Goal: Task Accomplishment & Management: Complete application form

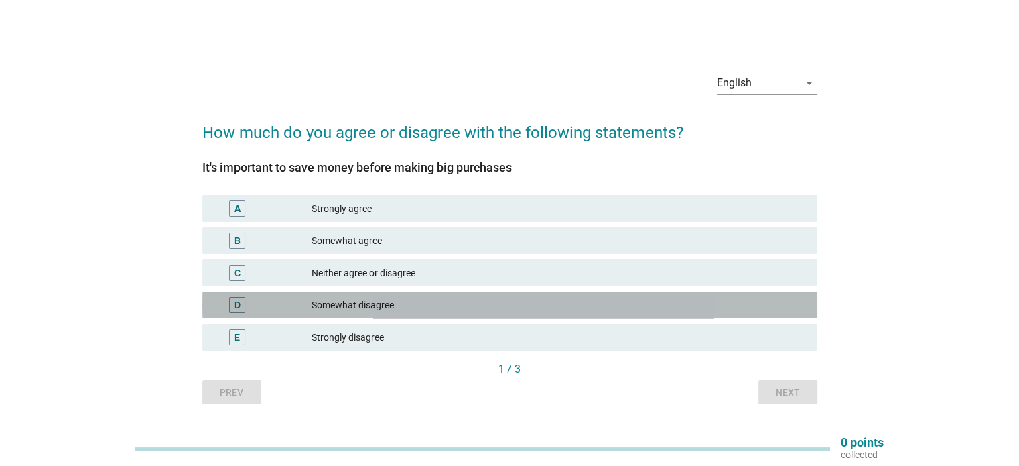
click at [377, 309] on div "Somewhat disagree" at bounding box center [558, 305] width 494 height 16
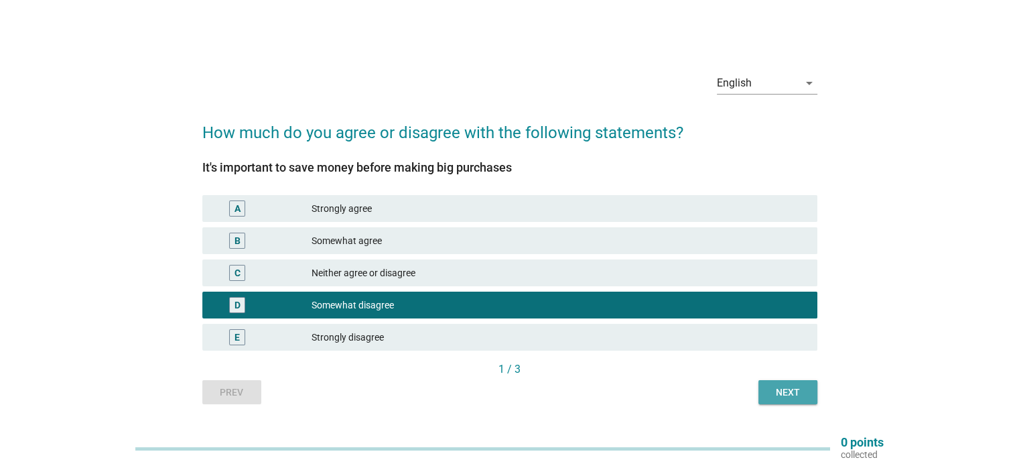
click at [790, 403] on button "Next" at bounding box center [787, 392] width 59 height 24
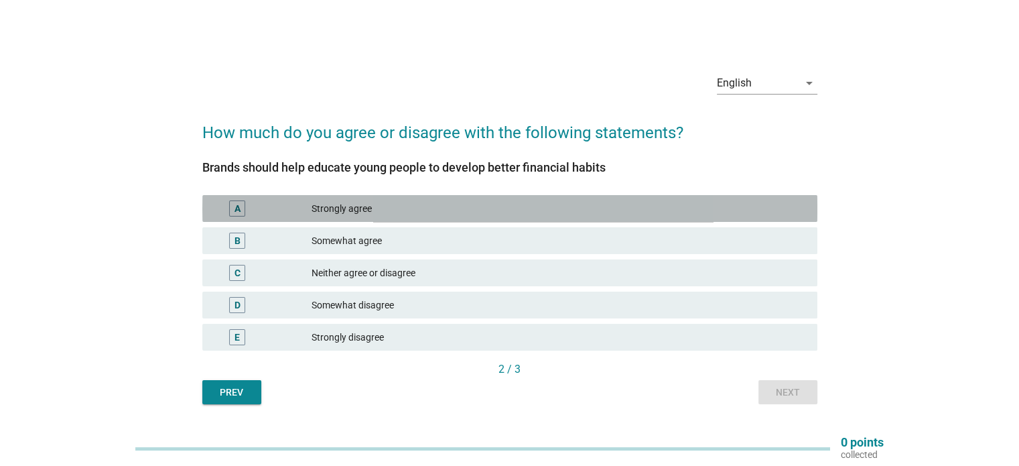
click at [327, 207] on div "Strongly agree" at bounding box center [558, 208] width 494 height 16
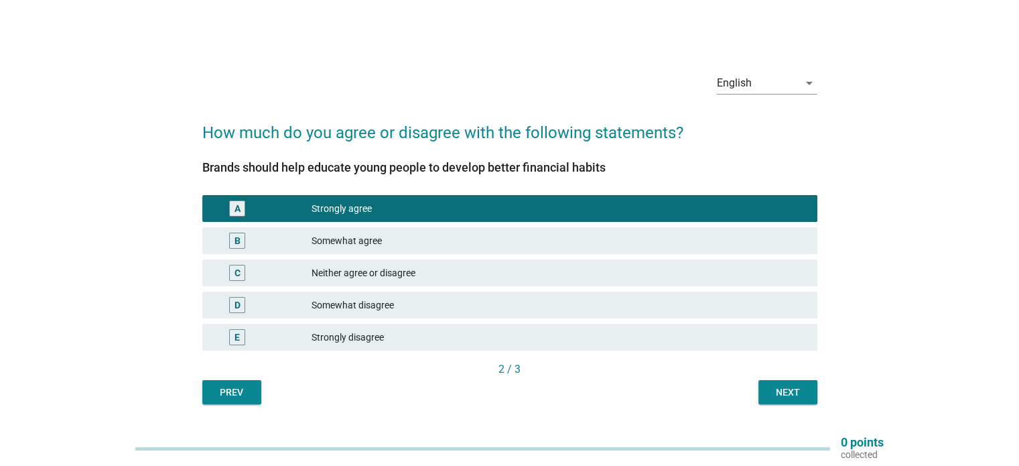
click at [774, 391] on div "Next" at bounding box center [788, 392] width 38 height 14
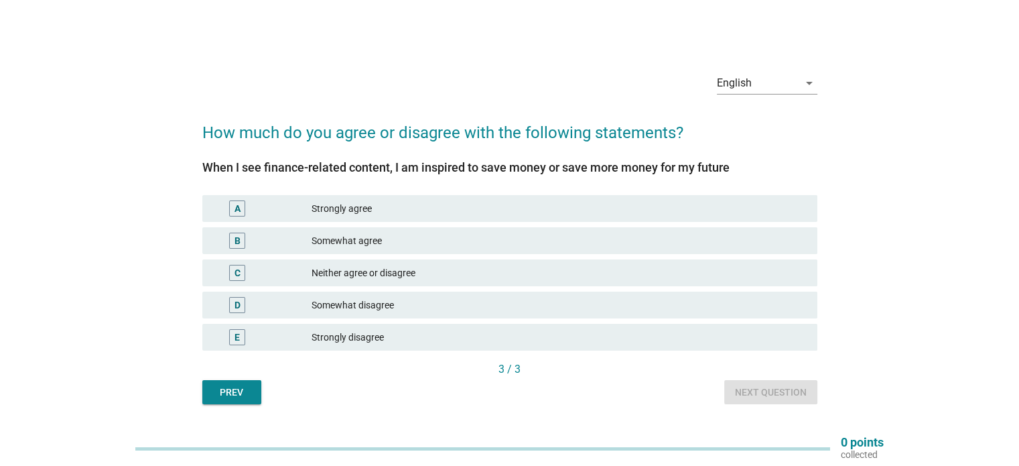
click at [354, 204] on div "Strongly agree" at bounding box center [558, 208] width 494 height 16
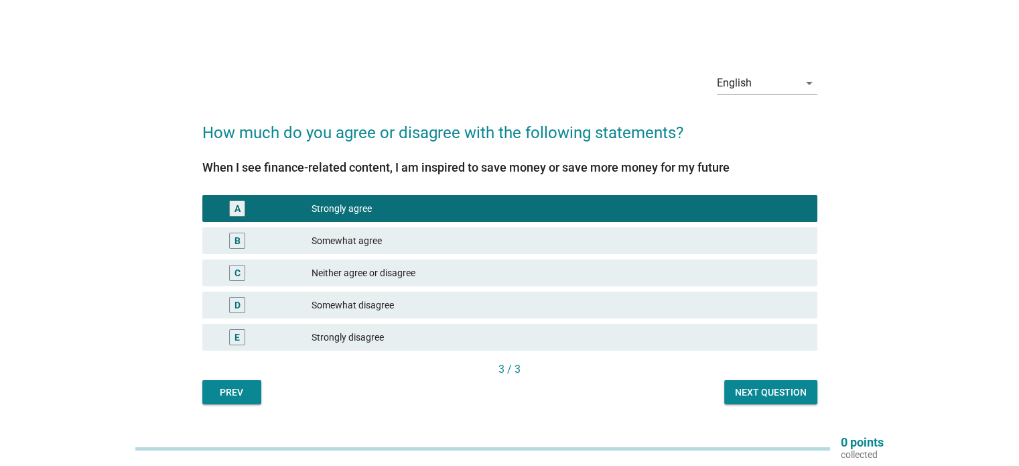
click at [785, 389] on div "Next question" at bounding box center [771, 392] width 72 height 14
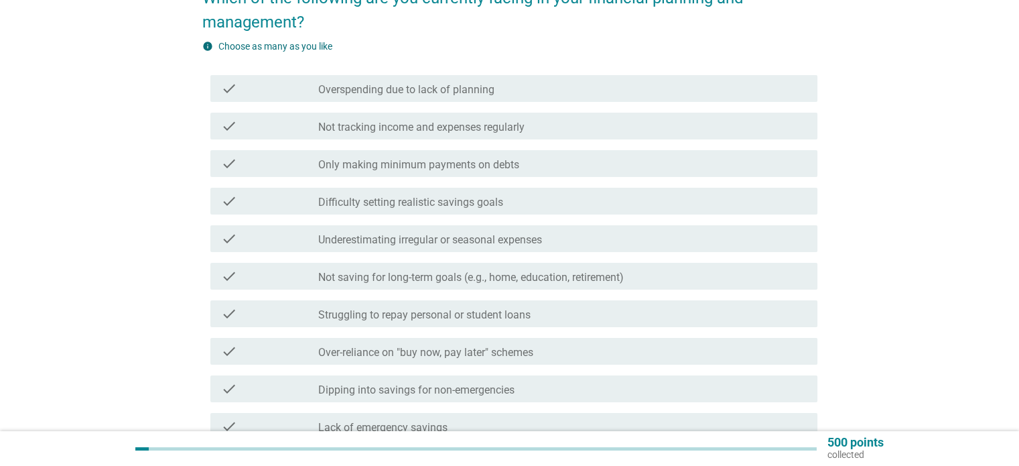
scroll to position [134, 0]
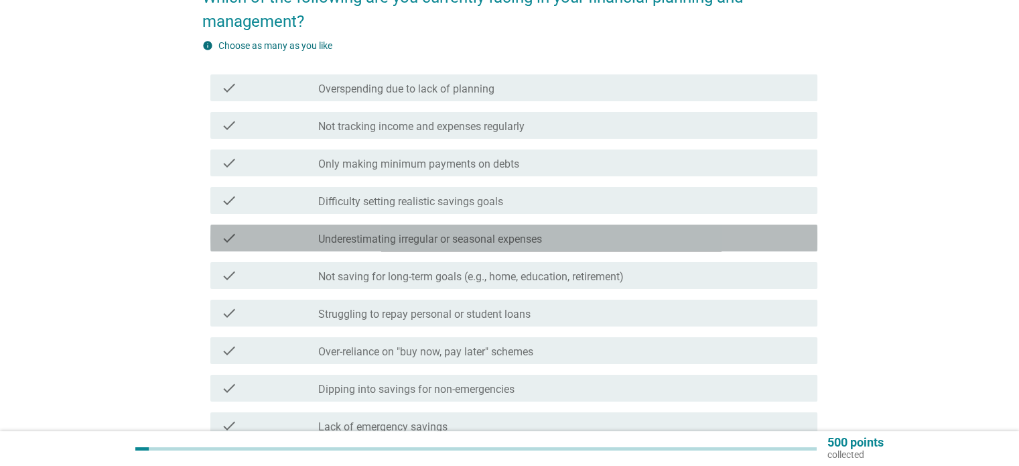
click at [493, 236] on label "Underestimating irregular or seasonal expenses" at bounding box center [430, 238] width 224 height 13
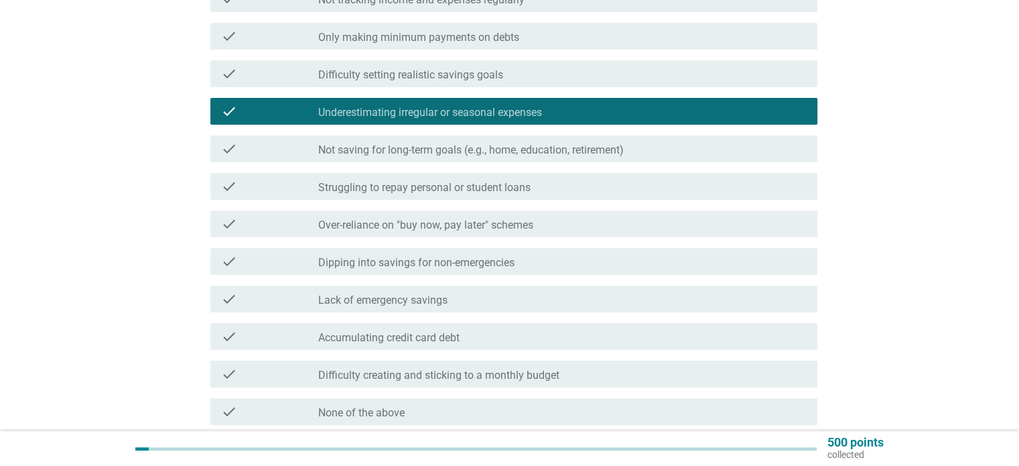
scroll to position [268, 0]
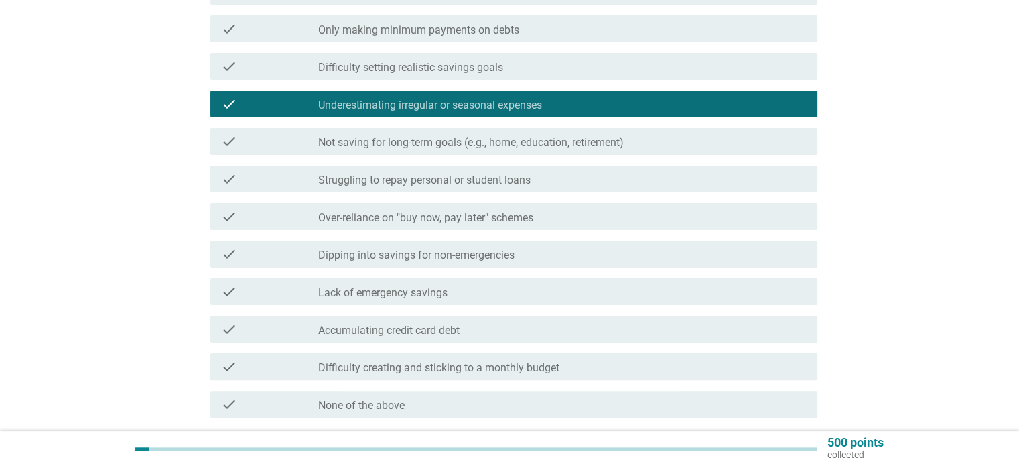
click at [426, 292] on label "Lack of emergency savings" at bounding box center [382, 292] width 129 height 13
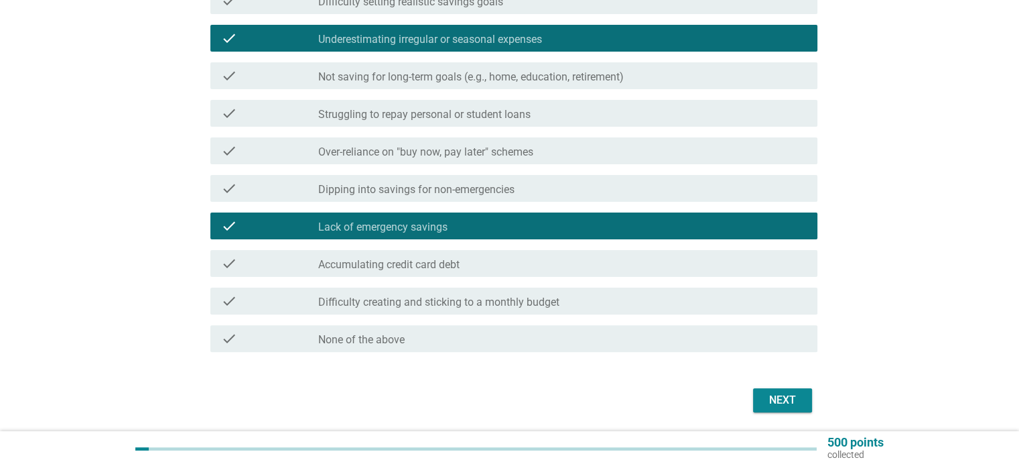
scroll to position [335, 0]
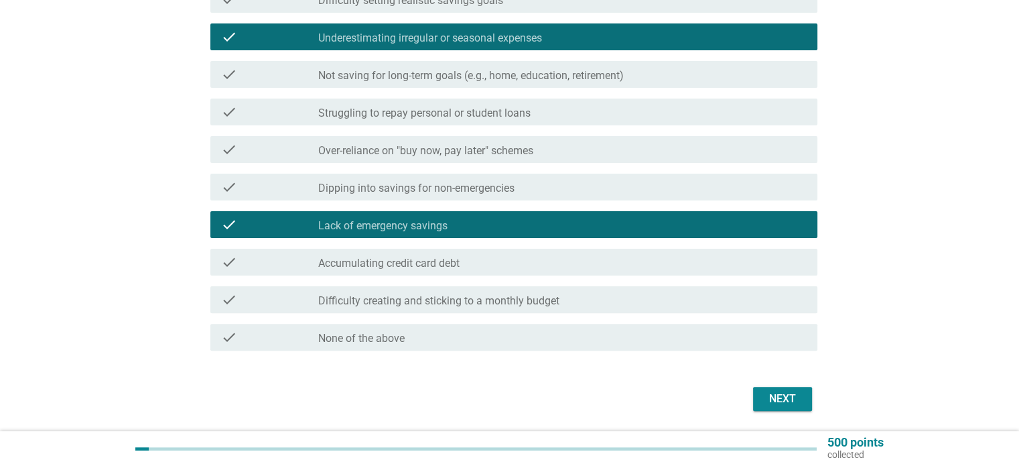
click at [770, 402] on div "Next" at bounding box center [783, 399] width 38 height 16
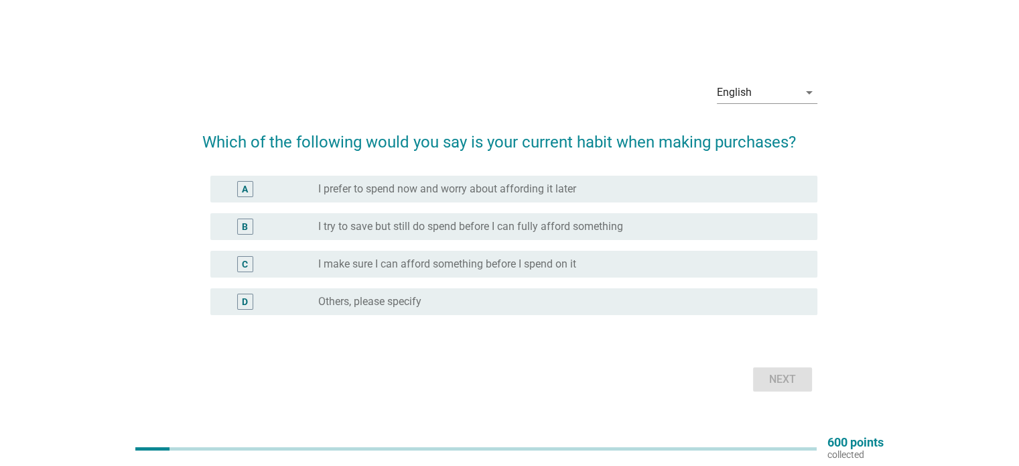
click at [446, 267] on label "I make sure I can afford something before I spend on it" at bounding box center [447, 263] width 258 height 13
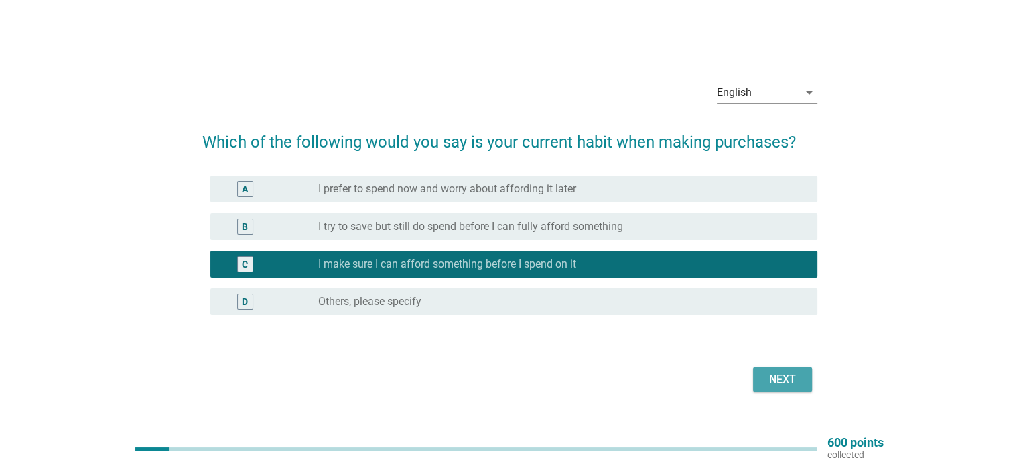
click at [776, 380] on div "Next" at bounding box center [783, 379] width 38 height 16
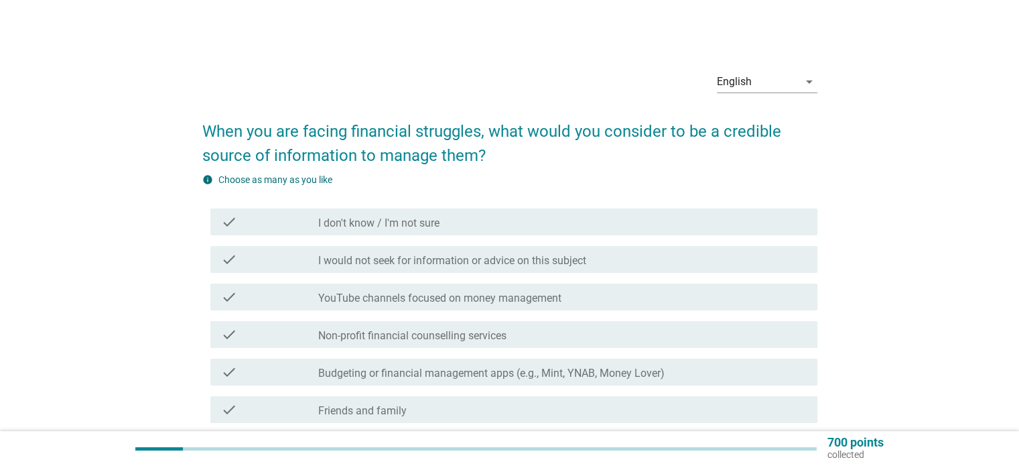
click at [620, 256] on div "check_box_outline_blank I would not seek for information or advice on this subj…" at bounding box center [562, 259] width 488 height 16
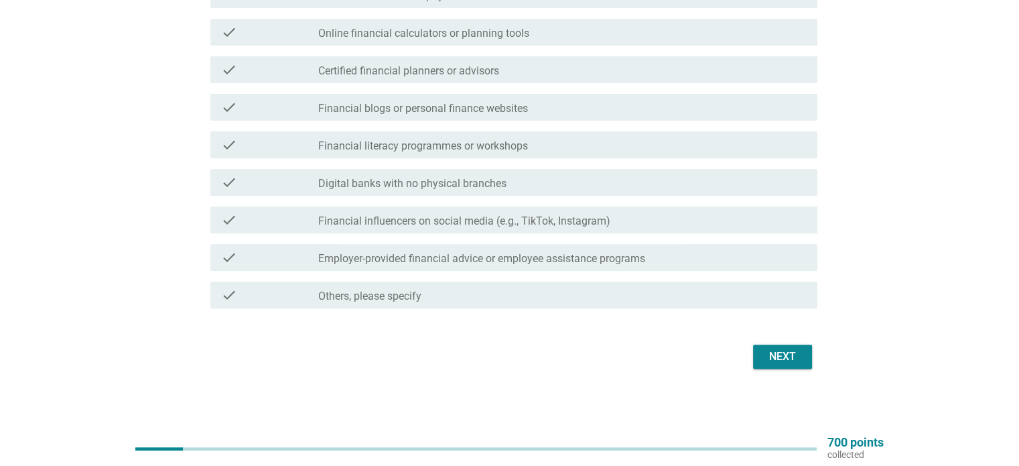
scroll to position [491, 0]
click at [780, 348] on div "Next" at bounding box center [783, 355] width 38 height 16
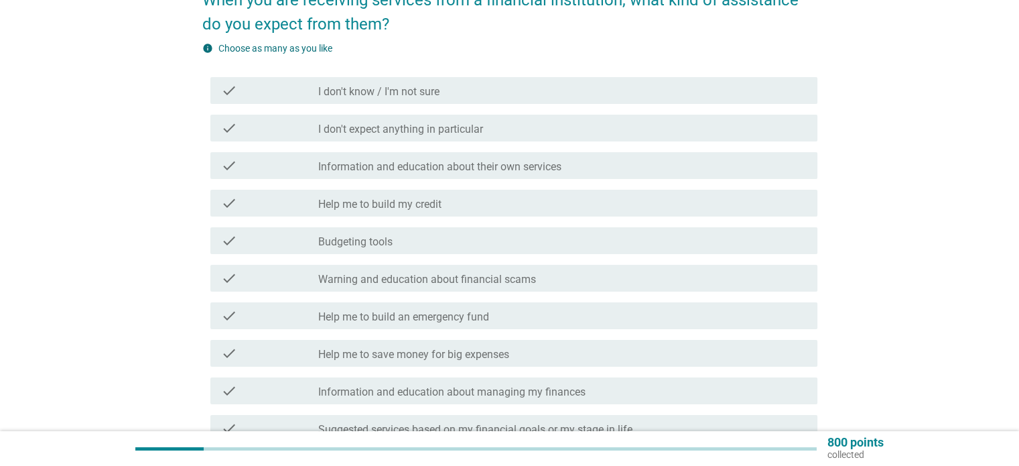
scroll to position [134, 0]
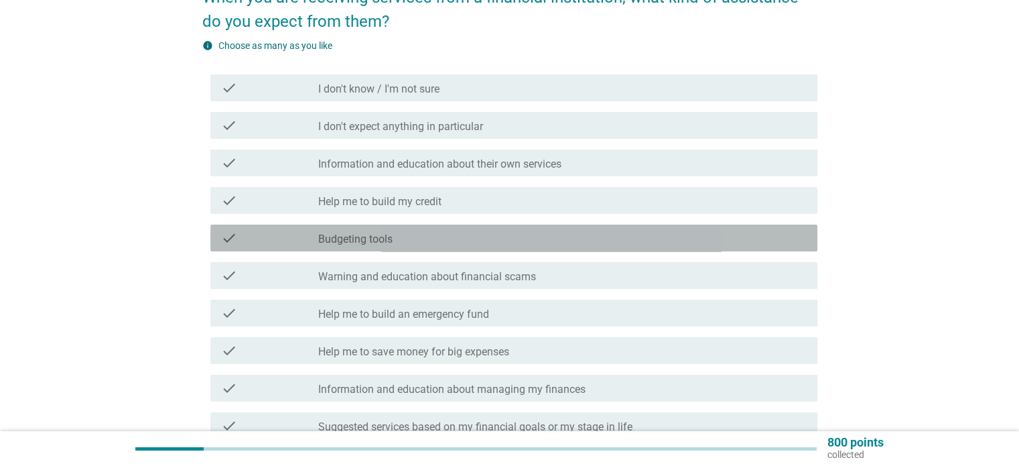
click at [434, 238] on div "check_box_outline_blank Budgeting tools" at bounding box center [562, 238] width 488 height 16
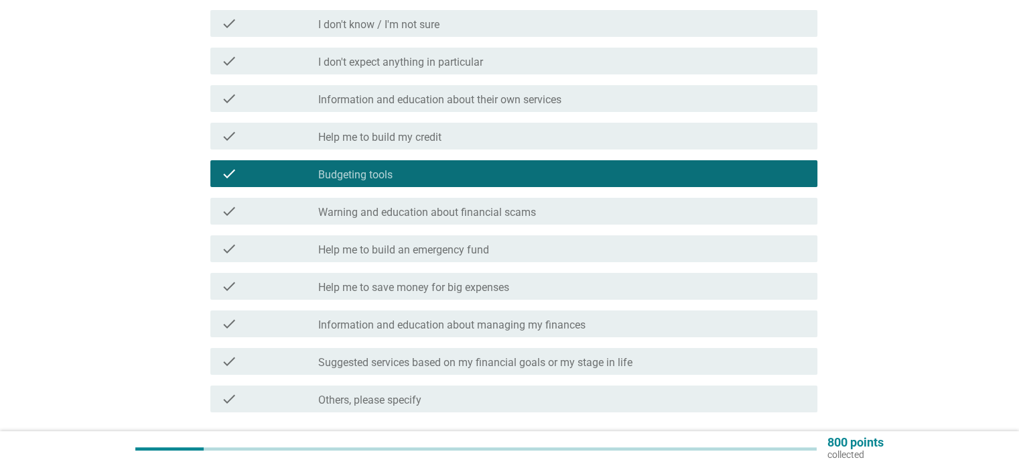
scroll to position [201, 0]
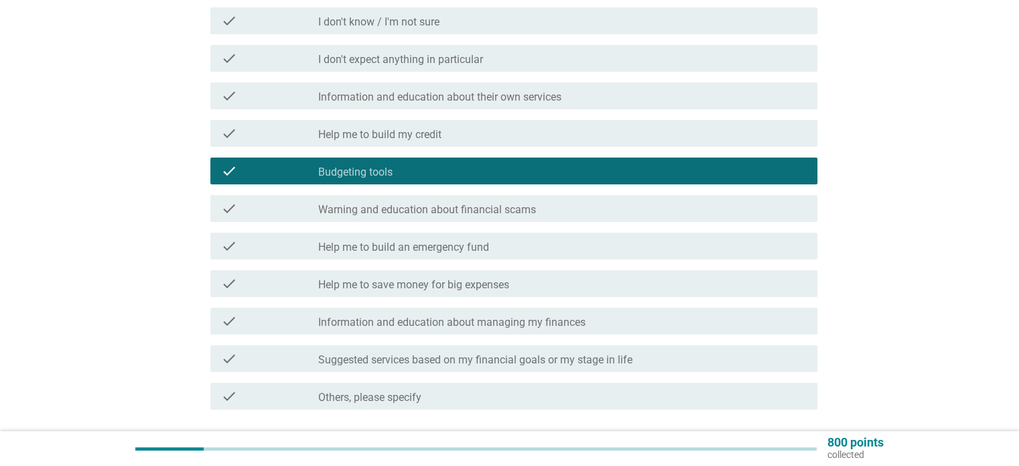
click at [505, 253] on div "check_box_outline_blank Help me to build an emergency fund" at bounding box center [562, 246] width 488 height 16
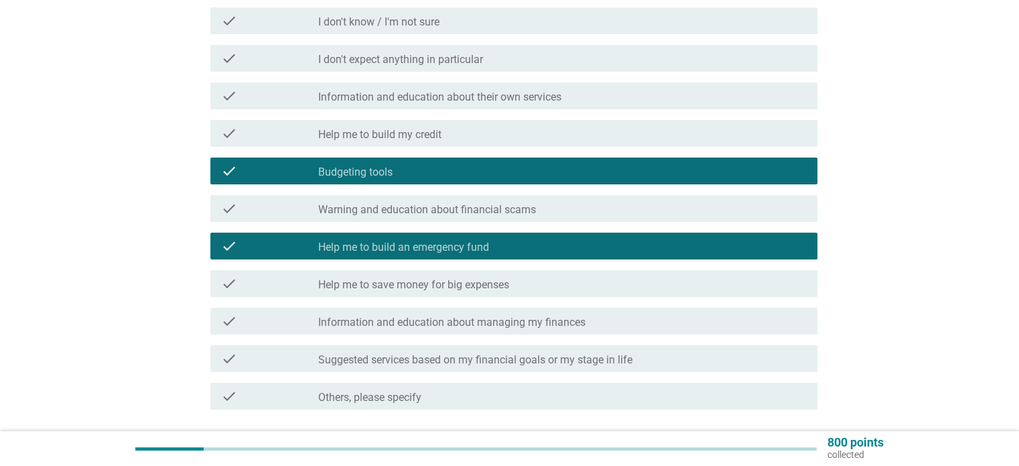
click at [477, 281] on label "Help me to save money for big expenses" at bounding box center [413, 284] width 191 height 13
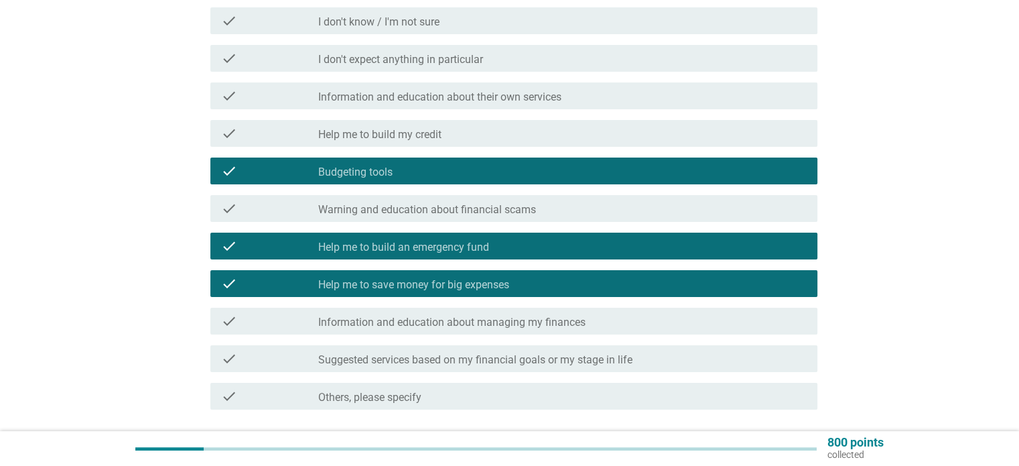
click at [535, 322] on label "Information and education about managing my finances" at bounding box center [451, 321] width 267 height 13
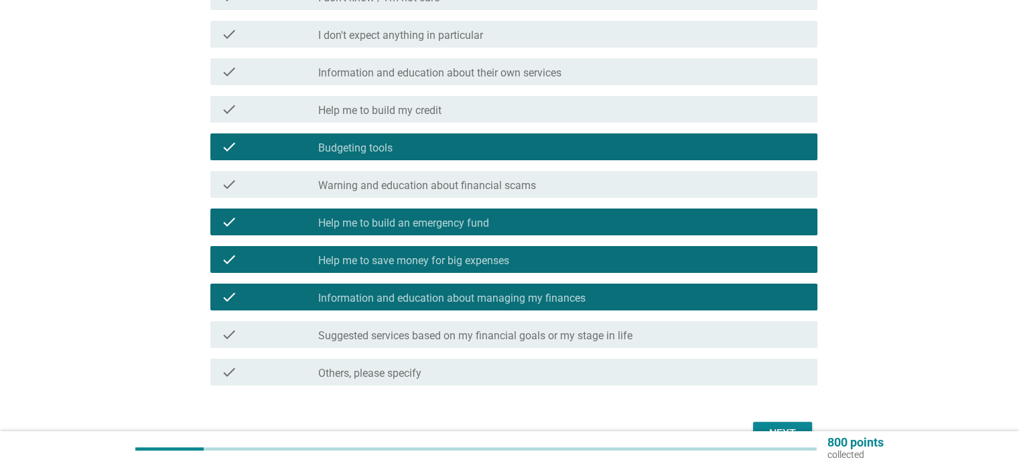
scroll to position [268, 0]
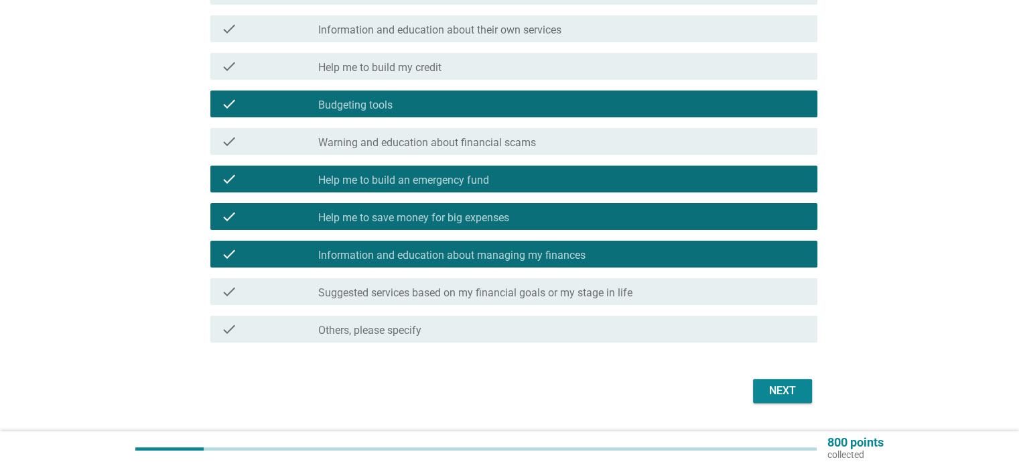
click at [811, 386] on div "Next" at bounding box center [509, 390] width 615 height 32
click at [800, 384] on div "Next" at bounding box center [783, 390] width 38 height 16
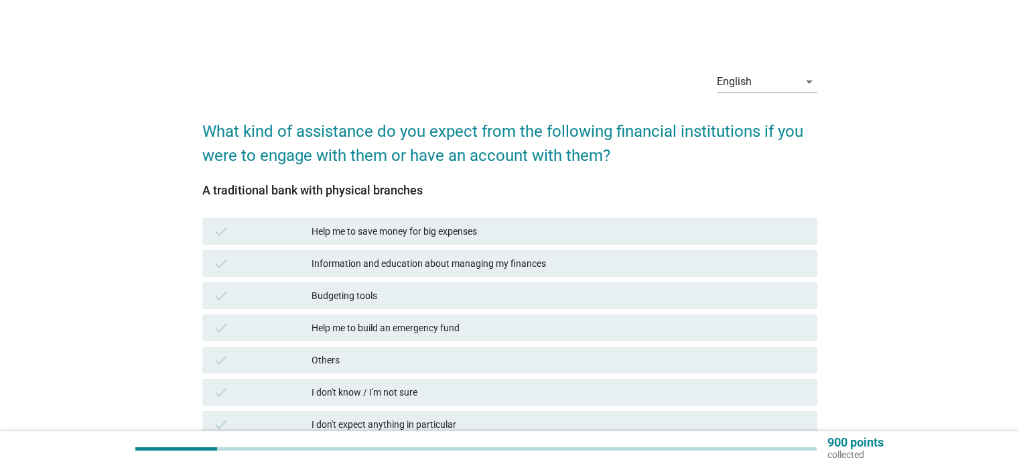
click at [437, 232] on div "Help me to save money for big expenses" at bounding box center [558, 231] width 494 height 16
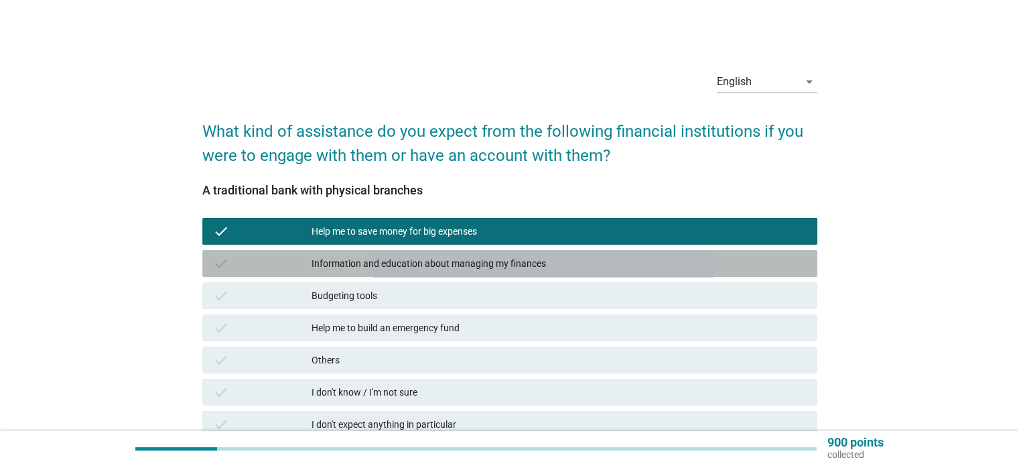
click at [433, 259] on div "Information and education about managing my finances" at bounding box center [558, 263] width 494 height 16
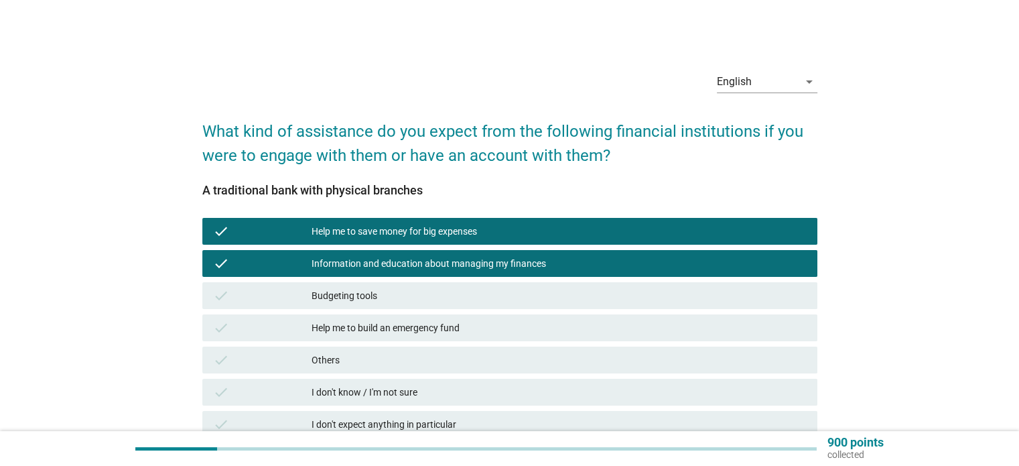
click at [360, 305] on div "check Budgeting tools" at bounding box center [509, 295] width 615 height 27
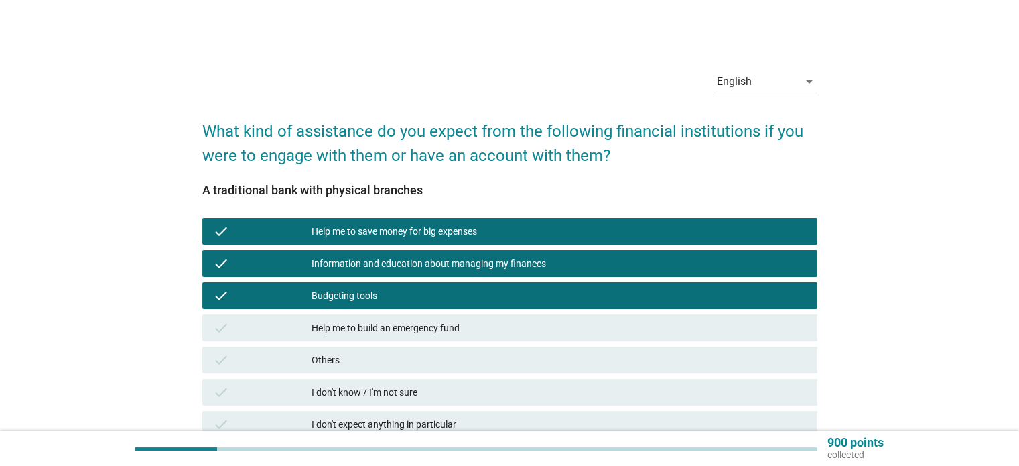
click at [367, 317] on div "check Help me to build an emergency fund" at bounding box center [509, 327] width 615 height 27
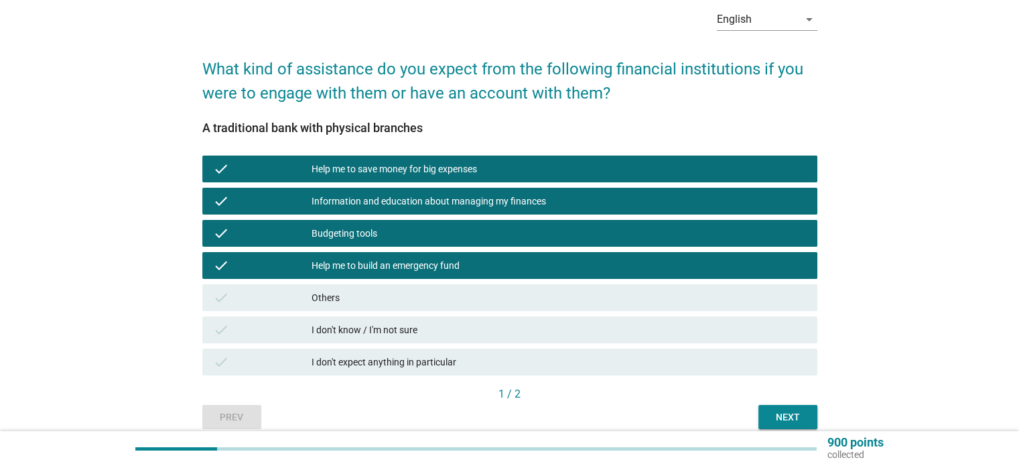
scroll to position [67, 0]
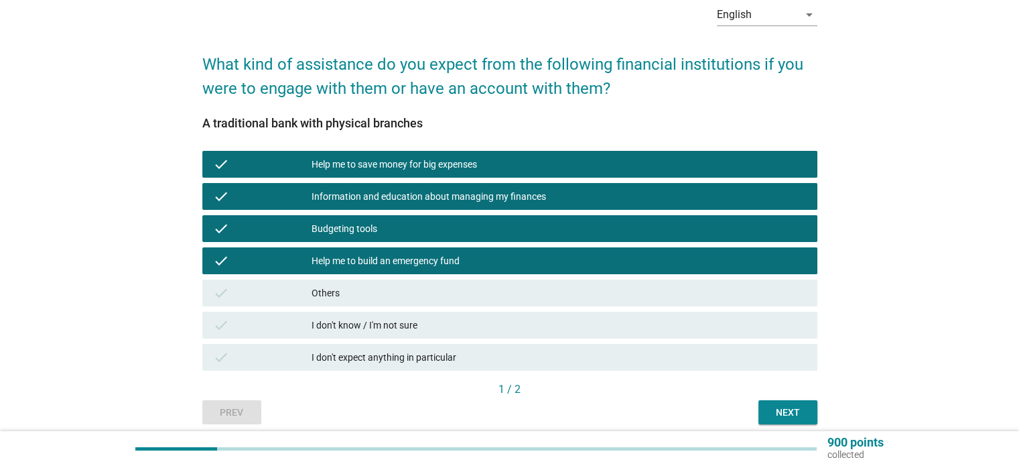
click at [794, 412] on div "Next" at bounding box center [788, 412] width 38 height 14
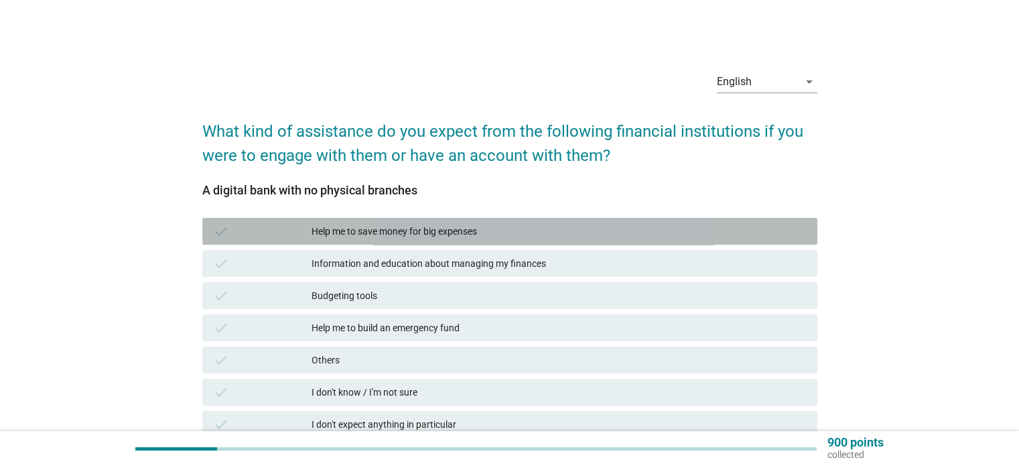
click at [412, 232] on div "Help me to save money for big expenses" at bounding box center [558, 231] width 494 height 16
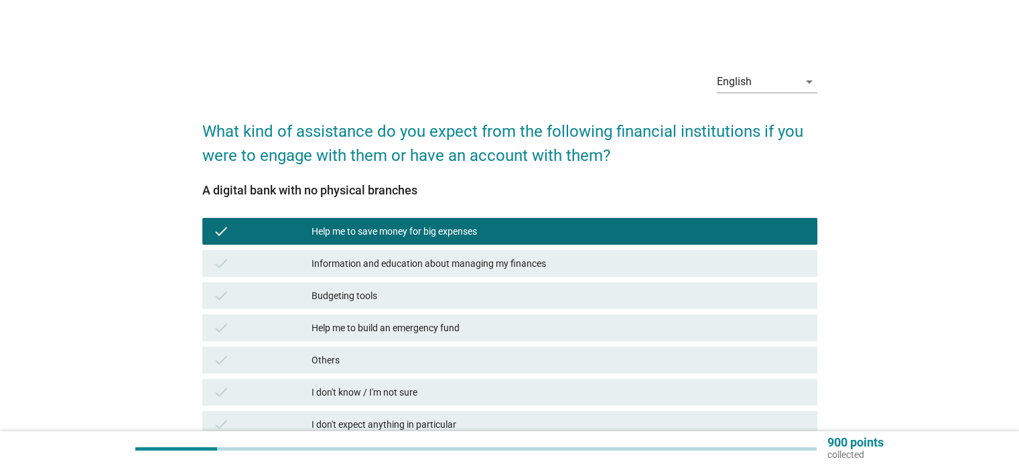
drag, startPoint x: 403, startPoint y: 255, endPoint x: 384, endPoint y: 277, distance: 28.5
click at [402, 255] on div "Information and education about managing my finances" at bounding box center [558, 263] width 494 height 16
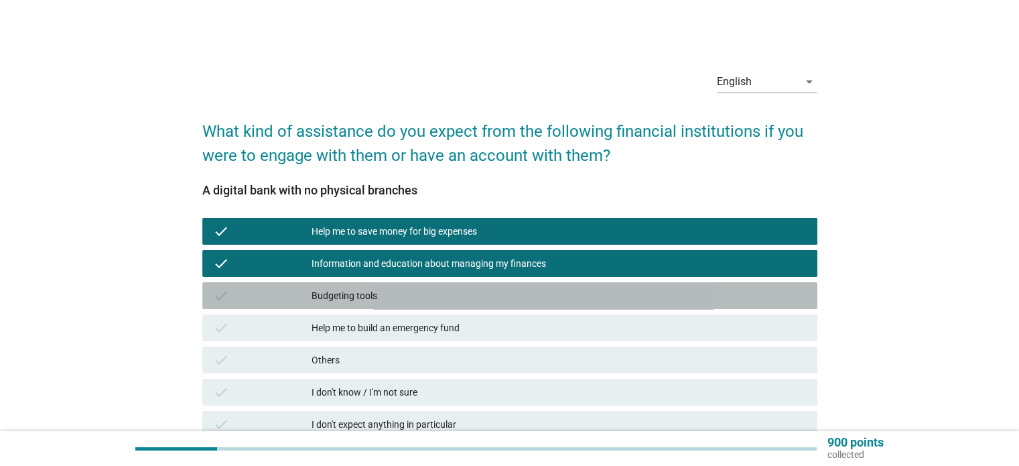
click at [353, 296] on div "Budgeting tools" at bounding box center [558, 295] width 494 height 16
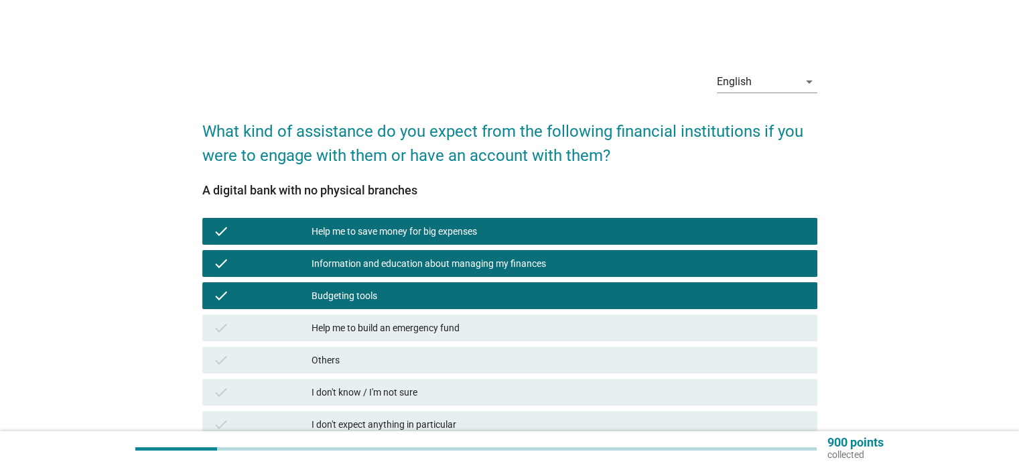
click at [376, 330] on div "Help me to build an emergency fund" at bounding box center [558, 328] width 494 height 16
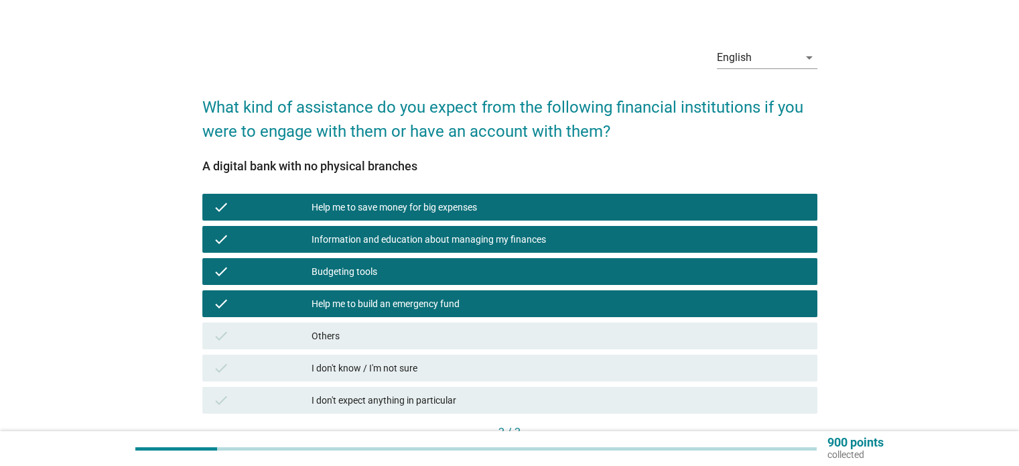
scroll to position [67, 0]
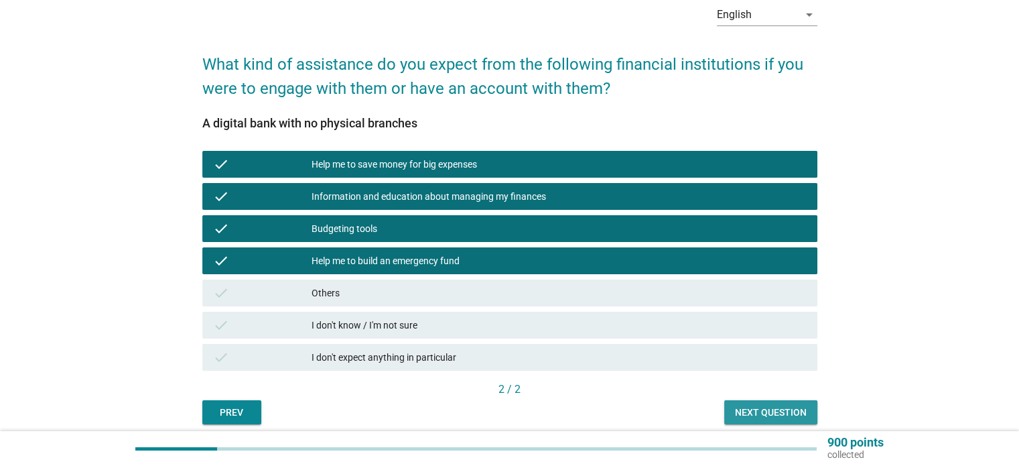
click at [784, 404] on button "Next question" at bounding box center [770, 412] width 93 height 24
